Goal: Check status: Check status

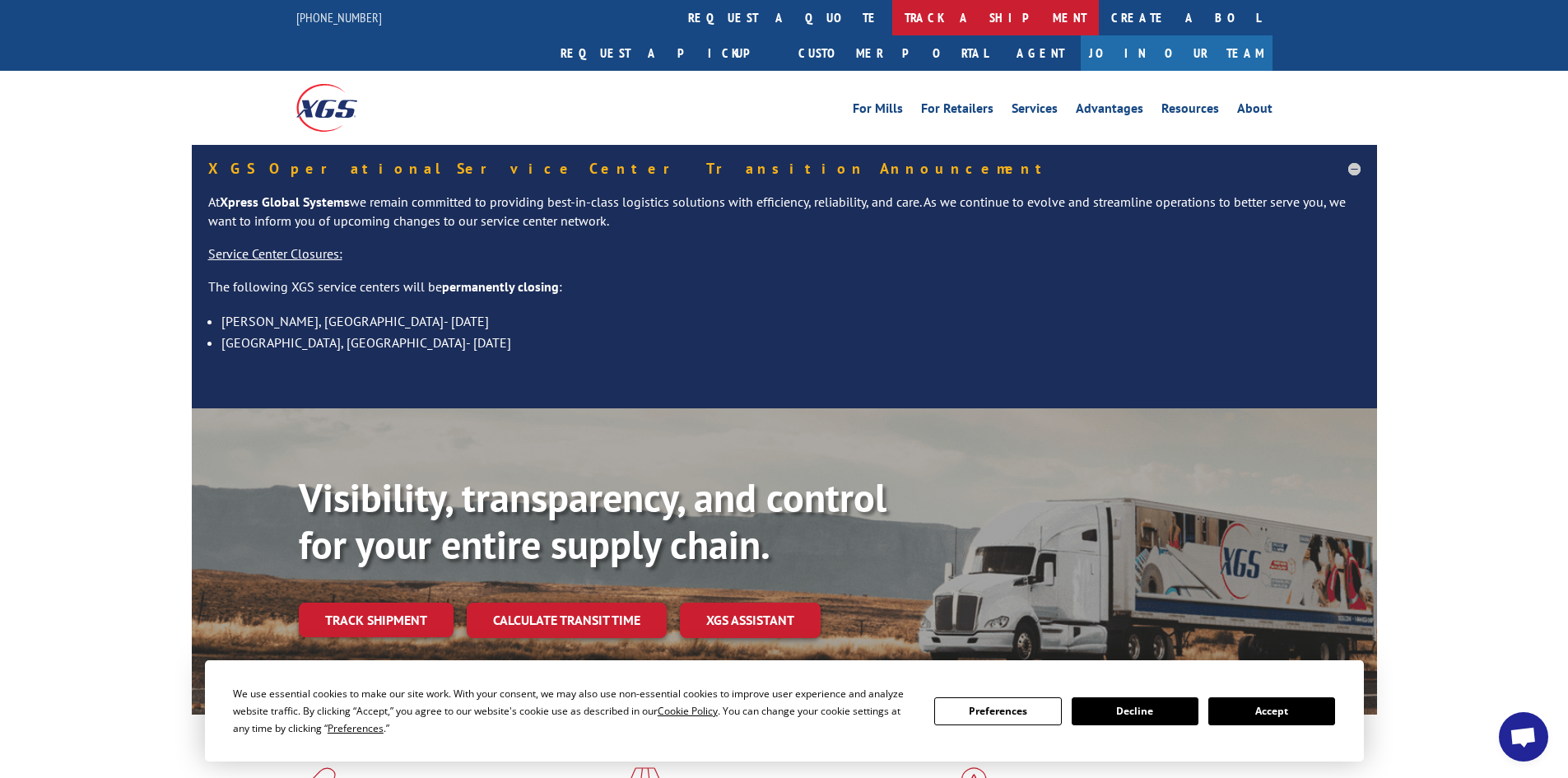
drag, startPoint x: 722, startPoint y: 16, endPoint x: 725, endPoint y: 53, distance: 37.1
click at [893, 19] on link "track a shipment" at bounding box center [996, 17] width 207 height 35
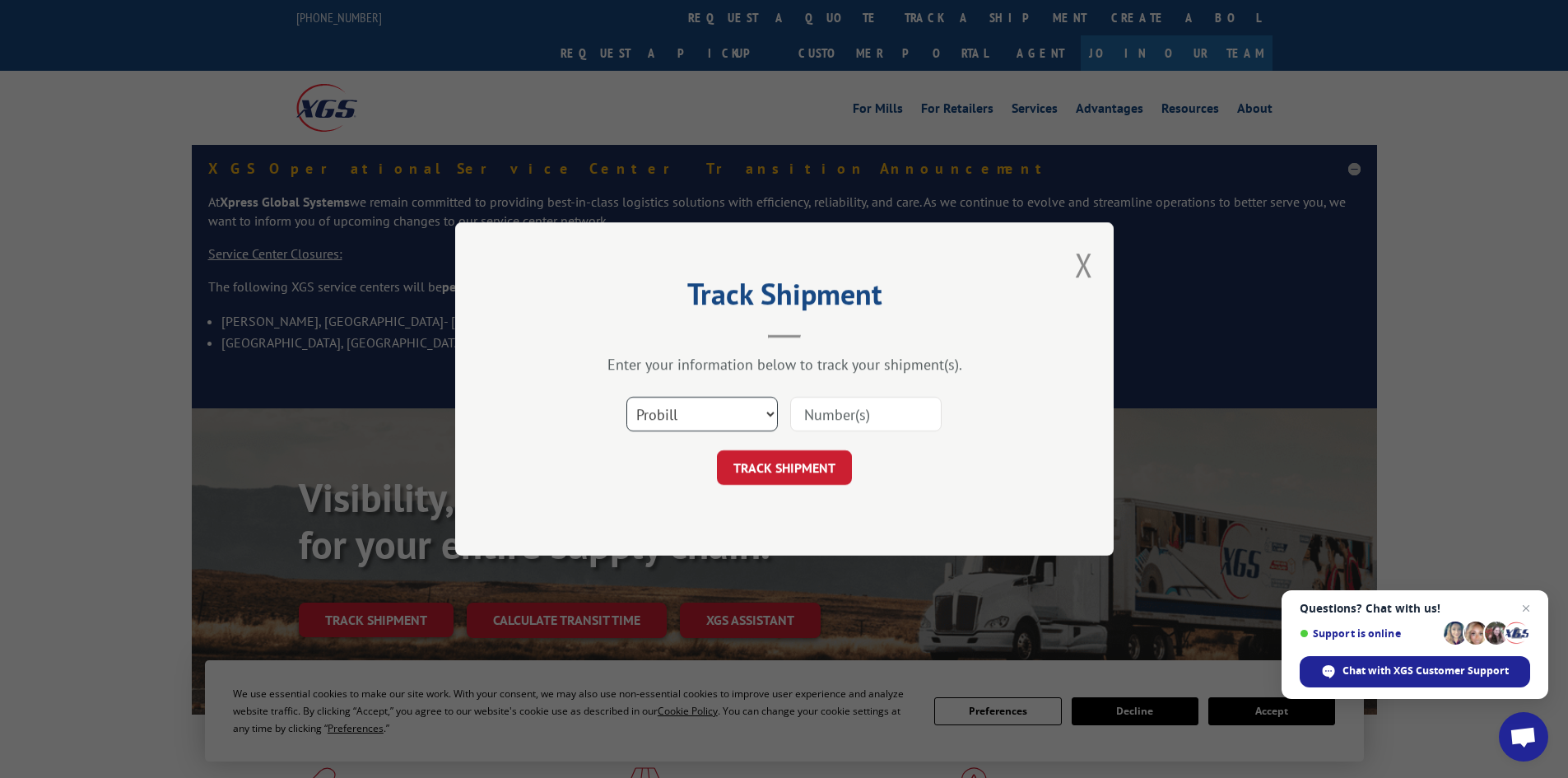
click at [770, 416] on select "Select category... Probill BOL PO" at bounding box center [702, 414] width 152 height 34
select select "po"
click at [627, 397] on select "Select category... Probill BOL PO" at bounding box center [702, 414] width 152 height 34
click at [810, 410] on input at bounding box center [866, 414] width 152 height 34
paste input "[URL][DOMAIN_NAME]"
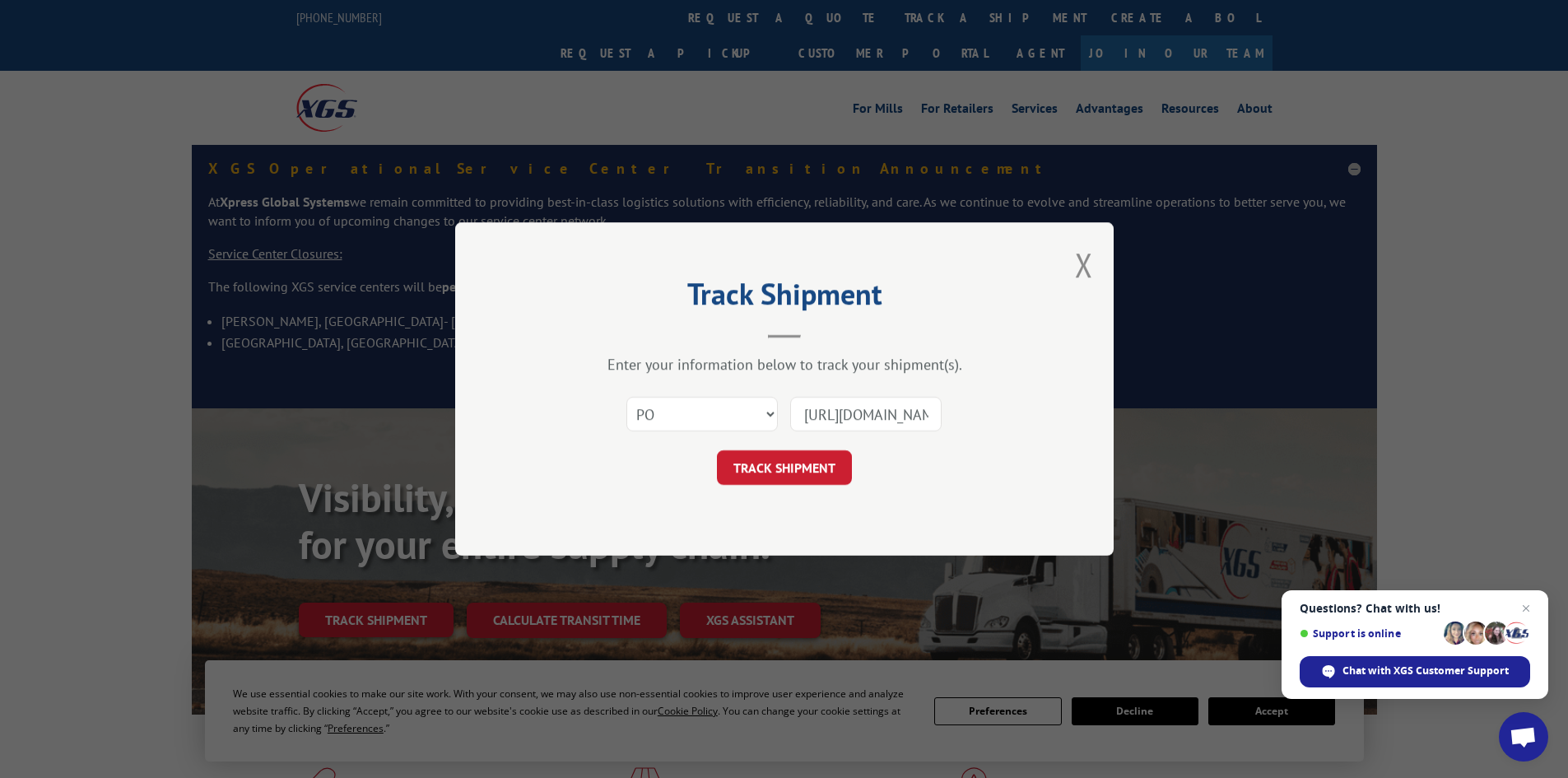
scroll to position [0, 592]
click at [930, 415] on input "[URL][DOMAIN_NAME]" at bounding box center [866, 414] width 152 height 34
type input "h"
click at [856, 412] on input at bounding box center [866, 414] width 152 height 34
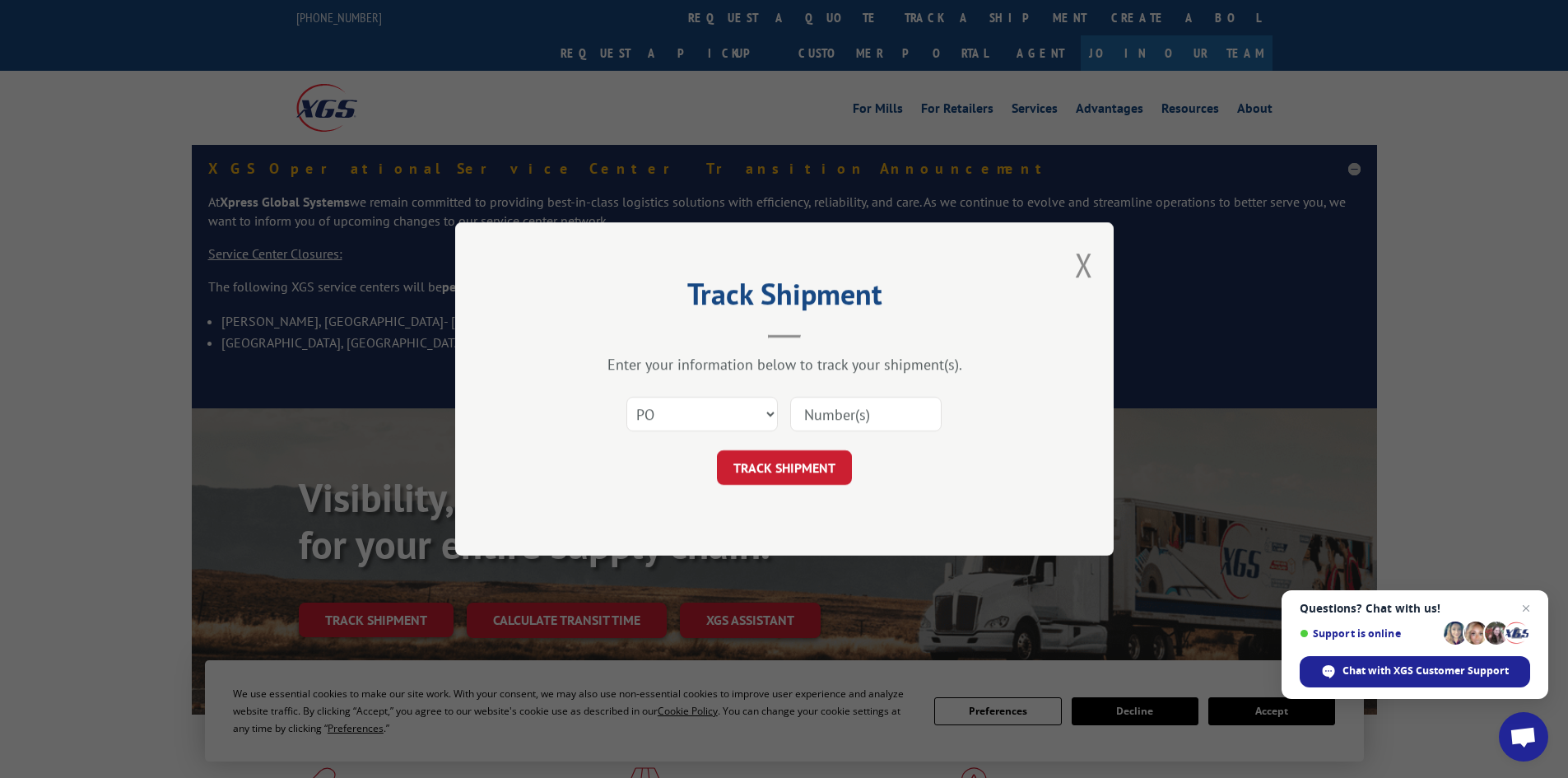
paste input "12535570"
type input "12535570"
click at [794, 465] on button "TRACK SHIPMENT" at bounding box center [785, 467] width 135 height 34
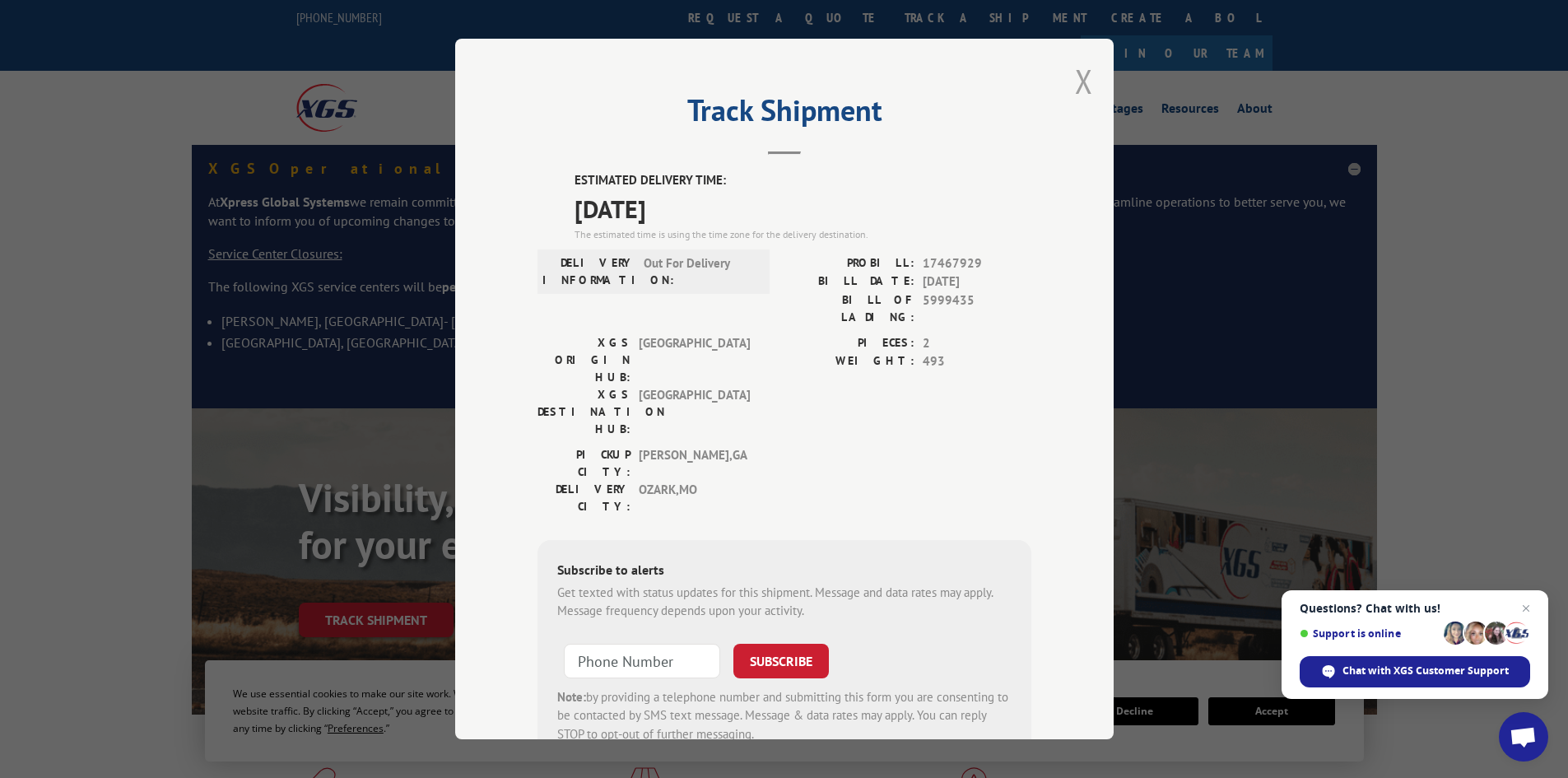
click at [1078, 82] on button "Close modal" at bounding box center [1083, 81] width 18 height 44
